Goal: Task Accomplishment & Management: Use online tool/utility

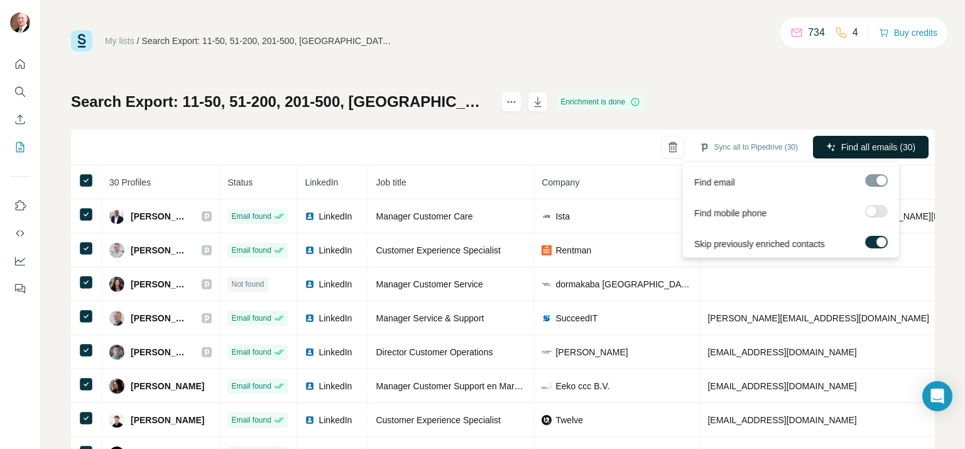
click at [876, 144] on span "Find all emails (30)" at bounding box center [878, 147] width 74 height 13
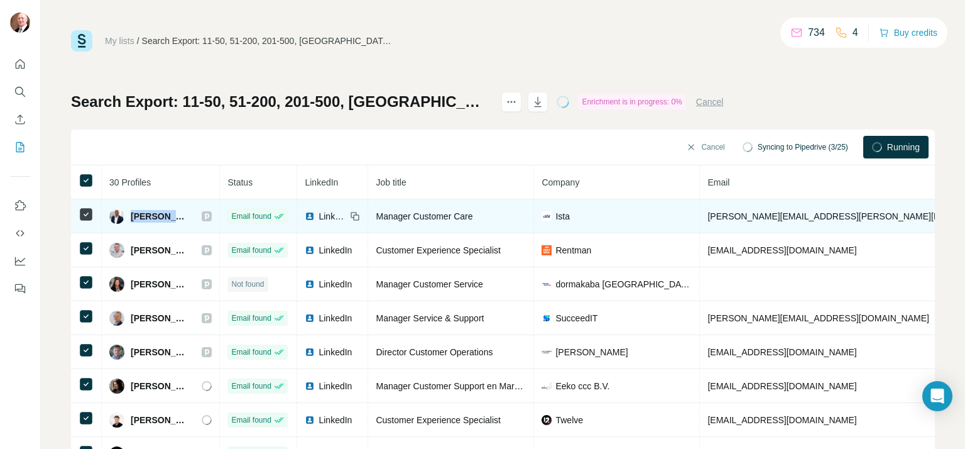
drag, startPoint x: 185, startPoint y: 216, endPoint x: 132, endPoint y: 217, distance: 52.8
click at [132, 217] on div "[PERSON_NAME]" at bounding box center [160, 216] width 102 height 15
copy span "[PERSON_NAME]"
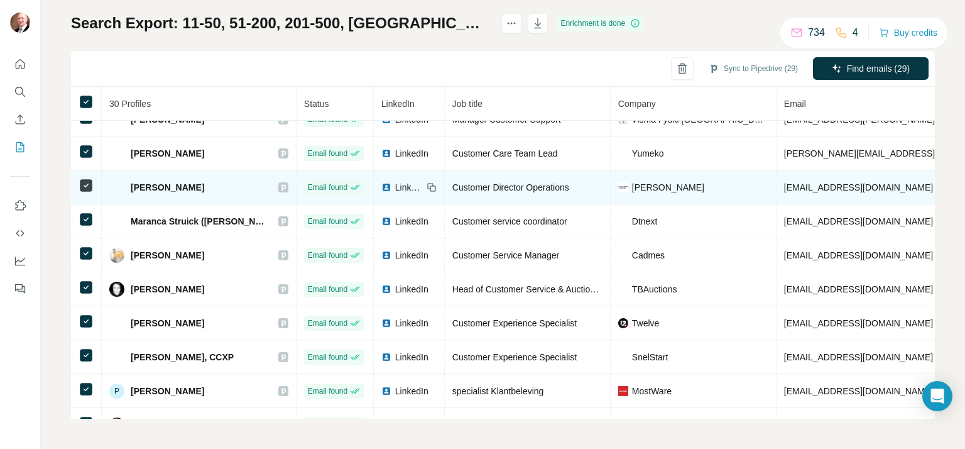
scroll to position [132, 0]
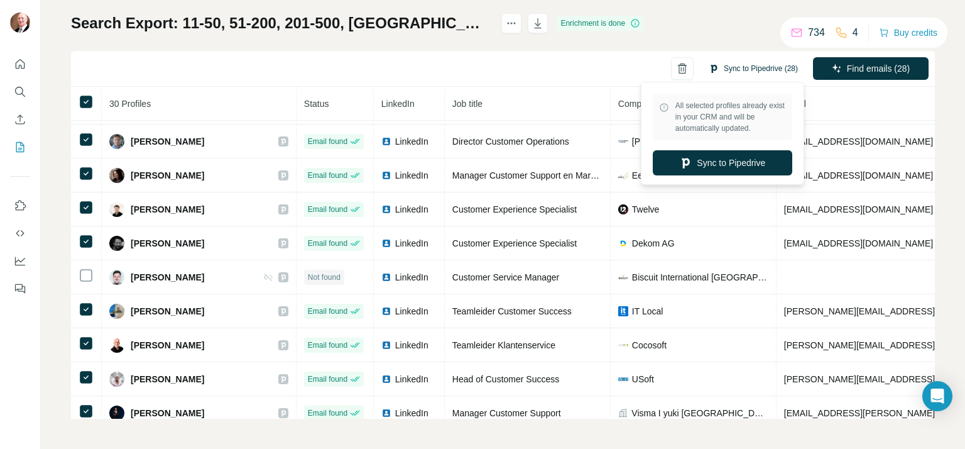
click at [720, 69] on button "Sync to Pipedrive (28)" at bounding box center [753, 68] width 107 height 19
click at [724, 163] on button "Sync to Pipedrive" at bounding box center [723, 162] width 140 height 25
